Goal: Navigation & Orientation: Find specific page/section

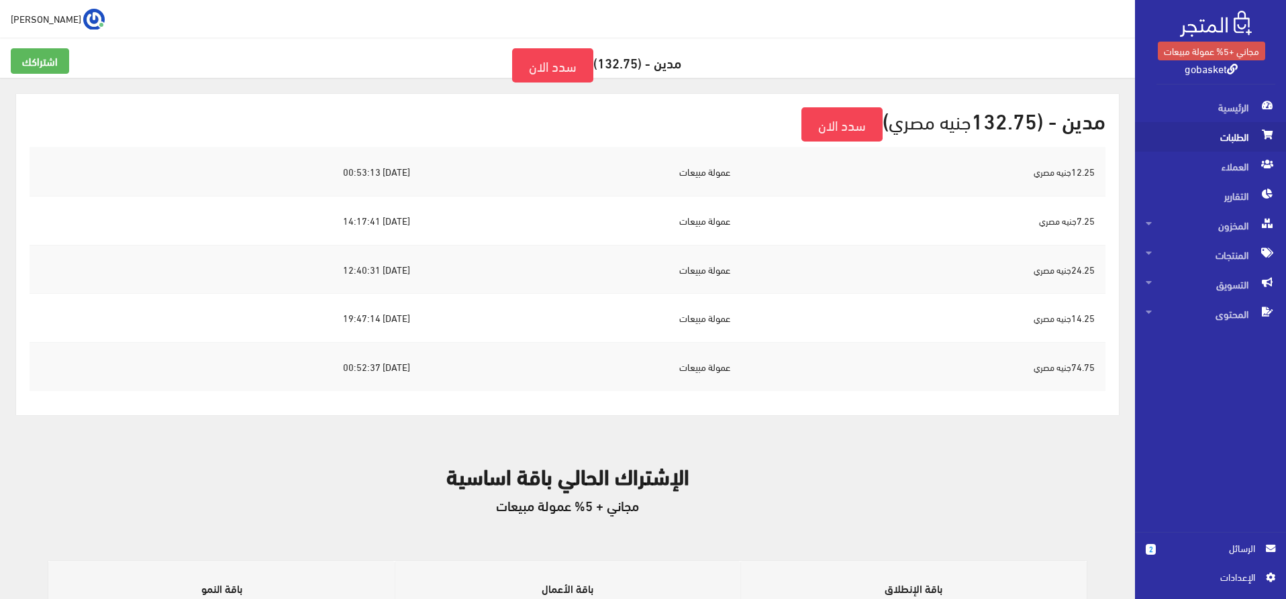
click at [1218, 132] on span "الطلبات" at bounding box center [1211, 137] width 130 height 30
click at [1211, 139] on span "الطلبات" at bounding box center [1211, 137] width 130 height 30
click at [1246, 115] on span "الرئيسية" at bounding box center [1211, 108] width 130 height 30
click at [1239, 136] on span "الطلبات" at bounding box center [1211, 137] width 130 height 30
click at [1217, 545] on span "الرسائل" at bounding box center [1211, 548] width 89 height 15
